Goal: Transaction & Acquisition: Book appointment/travel/reservation

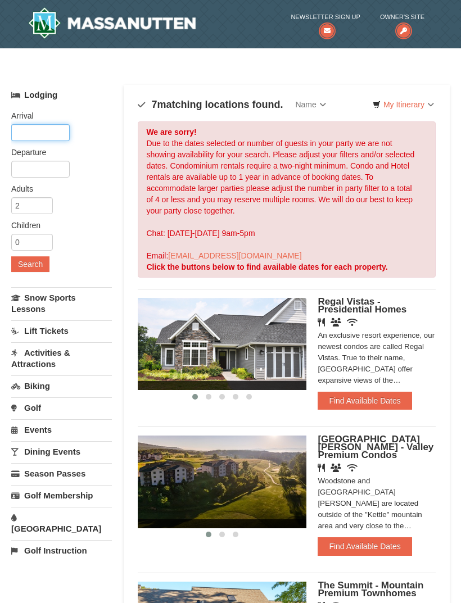
click at [24, 128] on input "text" at bounding box center [40, 132] width 58 height 17
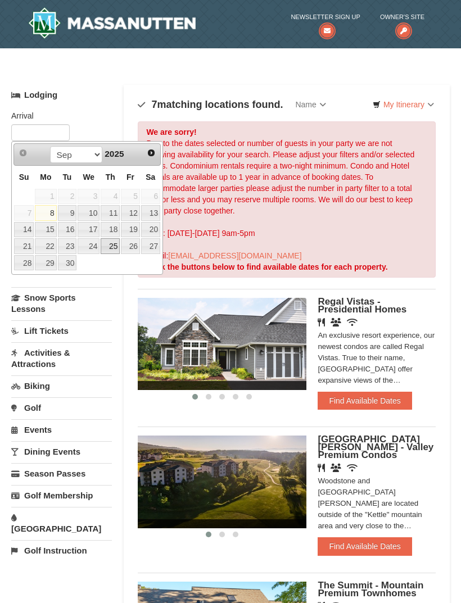
click at [110, 246] on link "25" at bounding box center [110, 246] width 19 height 16
type input "[DATE]"
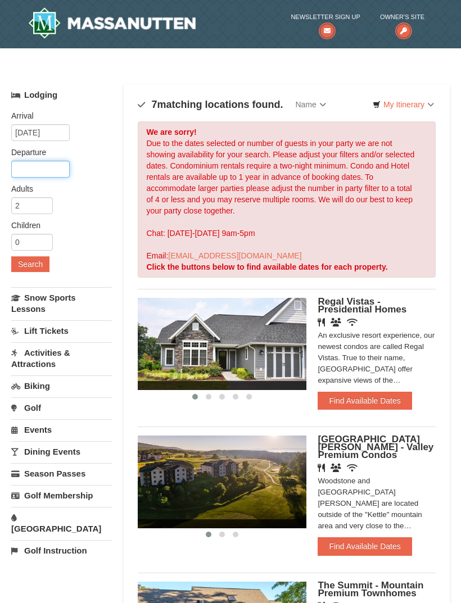
click at [21, 172] on input "text" at bounding box center [40, 169] width 58 height 17
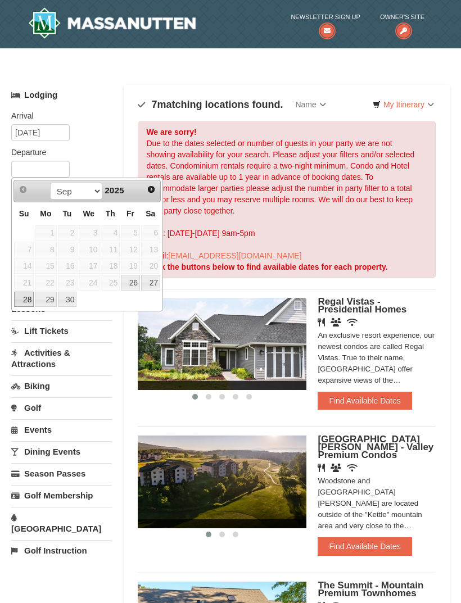
click at [20, 301] on link "28" at bounding box center [24, 300] width 20 height 16
type input "[DATE]"
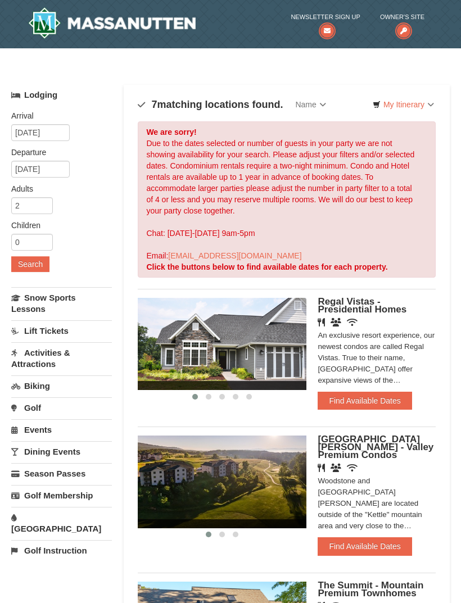
click at [22, 266] on button "Search" at bounding box center [30, 264] width 38 height 16
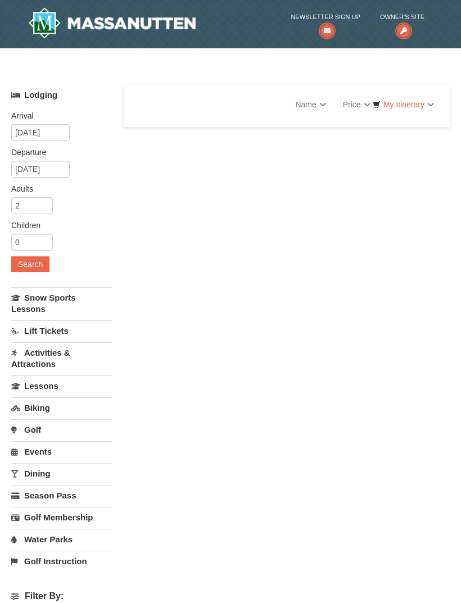
select select "9"
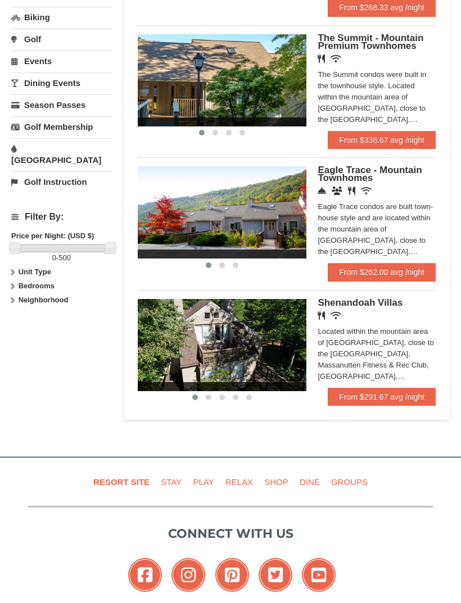
scroll to position [369, 0]
click at [411, 269] on link "From $262.00 avg /night" at bounding box center [382, 272] width 108 height 18
